Goal: Understand process/instructions: Learn how to perform a task or action

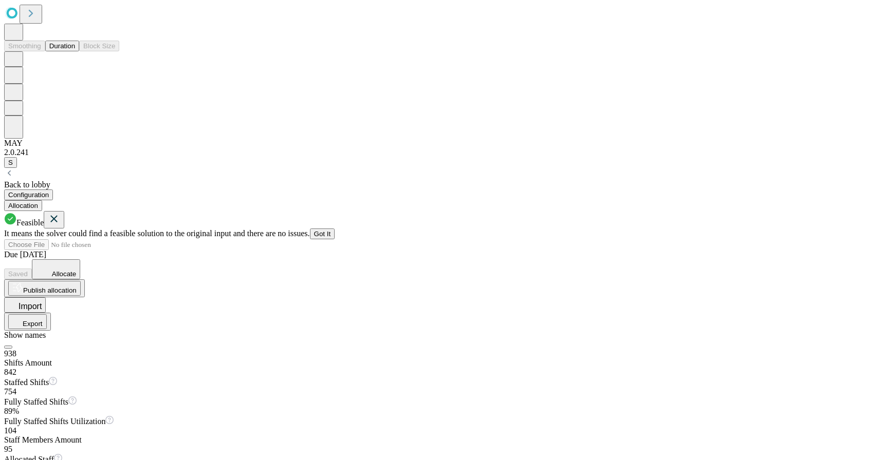
click at [62, 51] on button "Duration" at bounding box center [62, 46] width 34 height 11
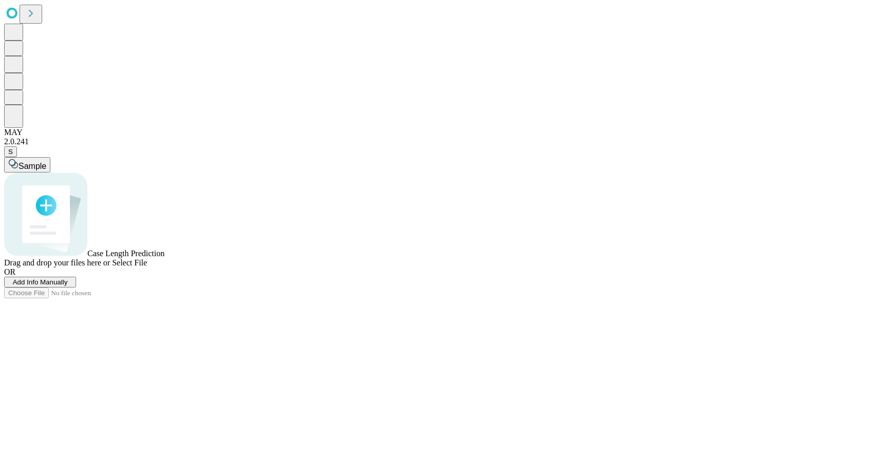
click at [147, 267] on span "Select File" at bounding box center [129, 262] width 35 height 9
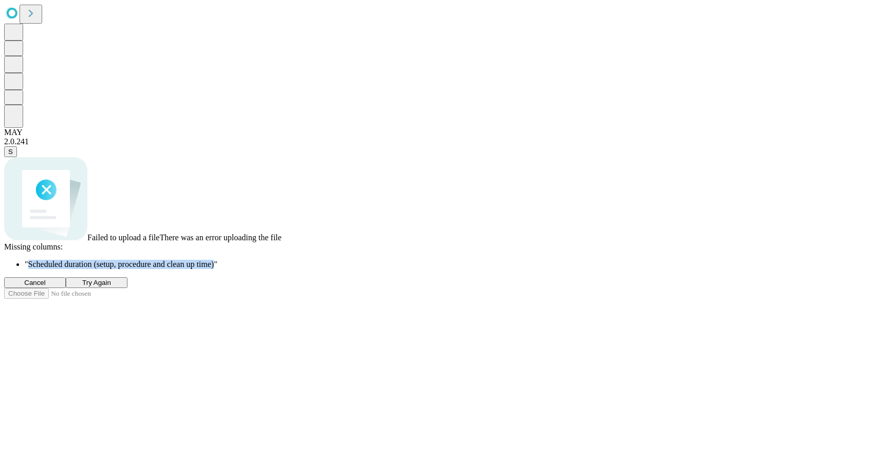
drag, startPoint x: 540, startPoint y: 295, endPoint x: 325, endPoint y: 298, distance: 214.8
click at [217, 269] on span "" Scheduled duration (setup, procedure and clean up time) "" at bounding box center [121, 264] width 193 height 9
copy span "Scheduled duration (setup, procedure and clean up time)"
click at [46, 287] on span "Cancel" at bounding box center [35, 283] width 22 height 8
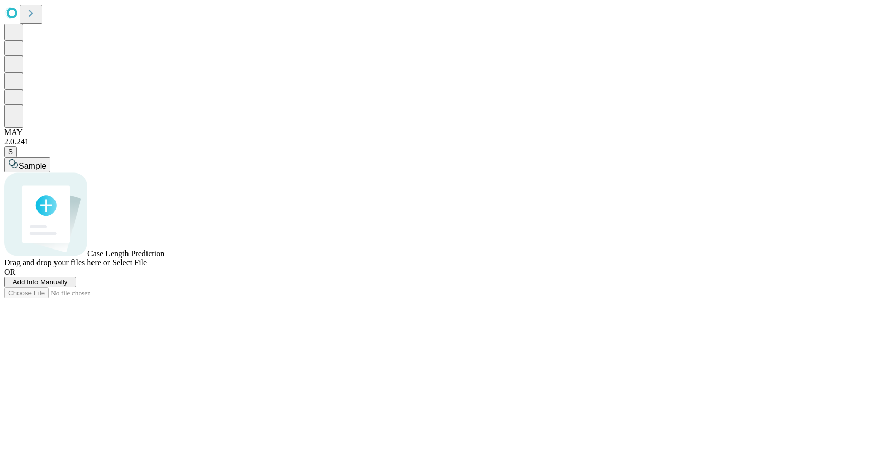
click at [147, 267] on span "Select File" at bounding box center [129, 262] width 35 height 9
